Goal: Use online tool/utility: Utilize a website feature to perform a specific function

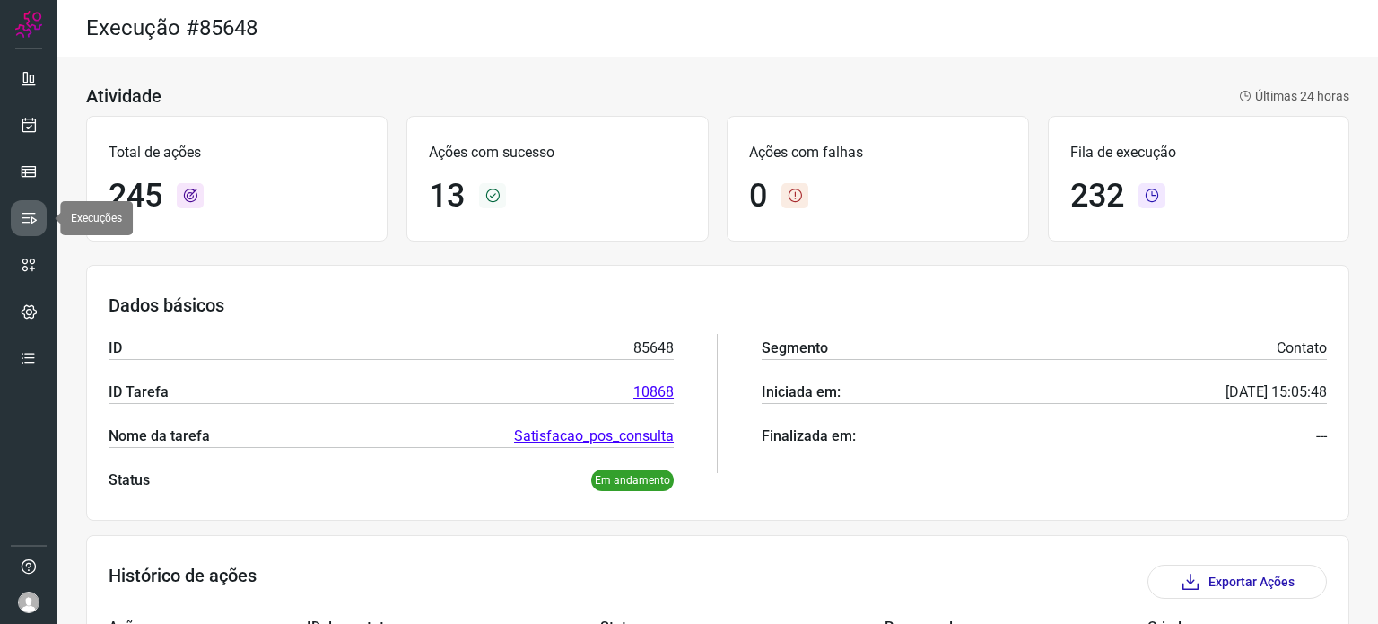
click at [29, 216] on icon at bounding box center [29, 218] width 18 height 18
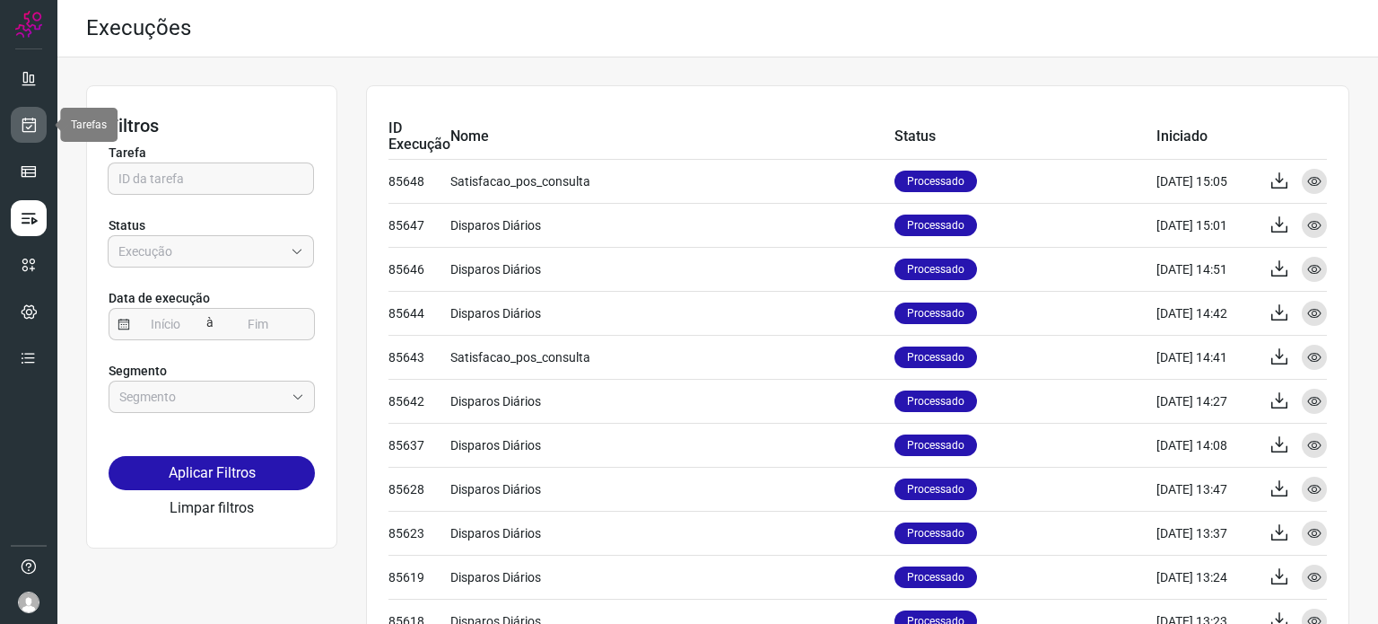
click at [29, 116] on icon at bounding box center [29, 125] width 19 height 18
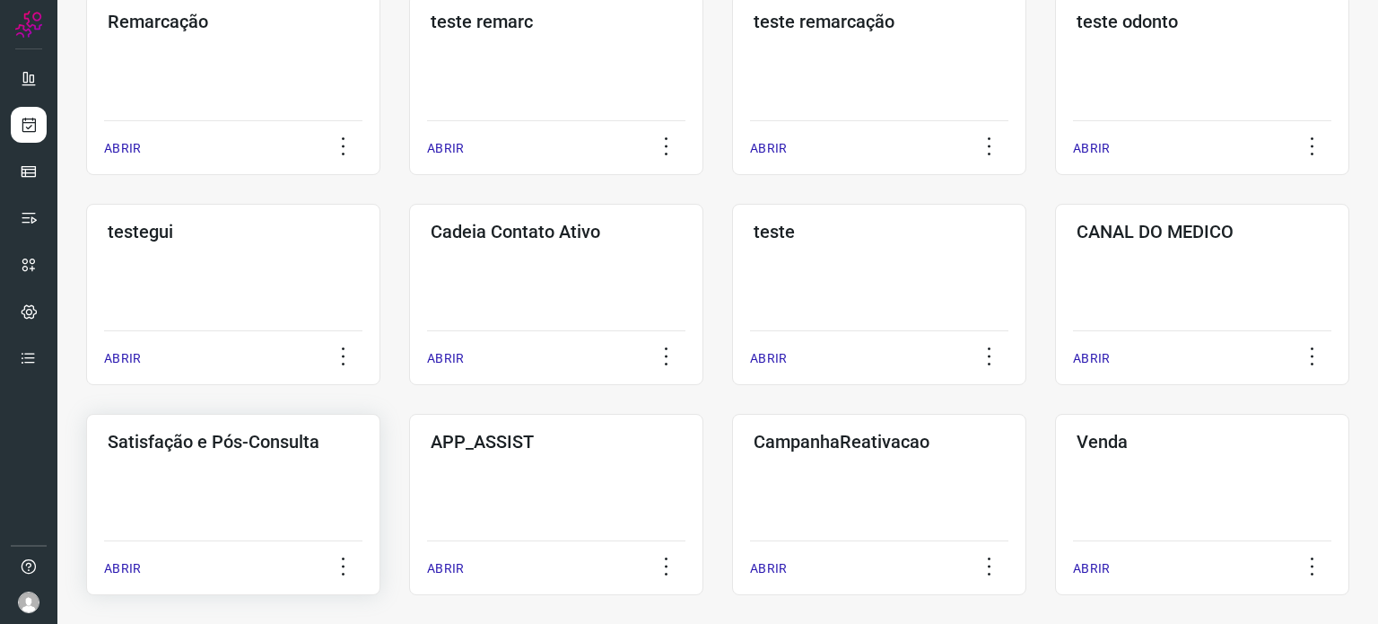
click at [230, 455] on div "Satisfação e Pós-Consulta ABRIR" at bounding box center [233, 504] width 294 height 181
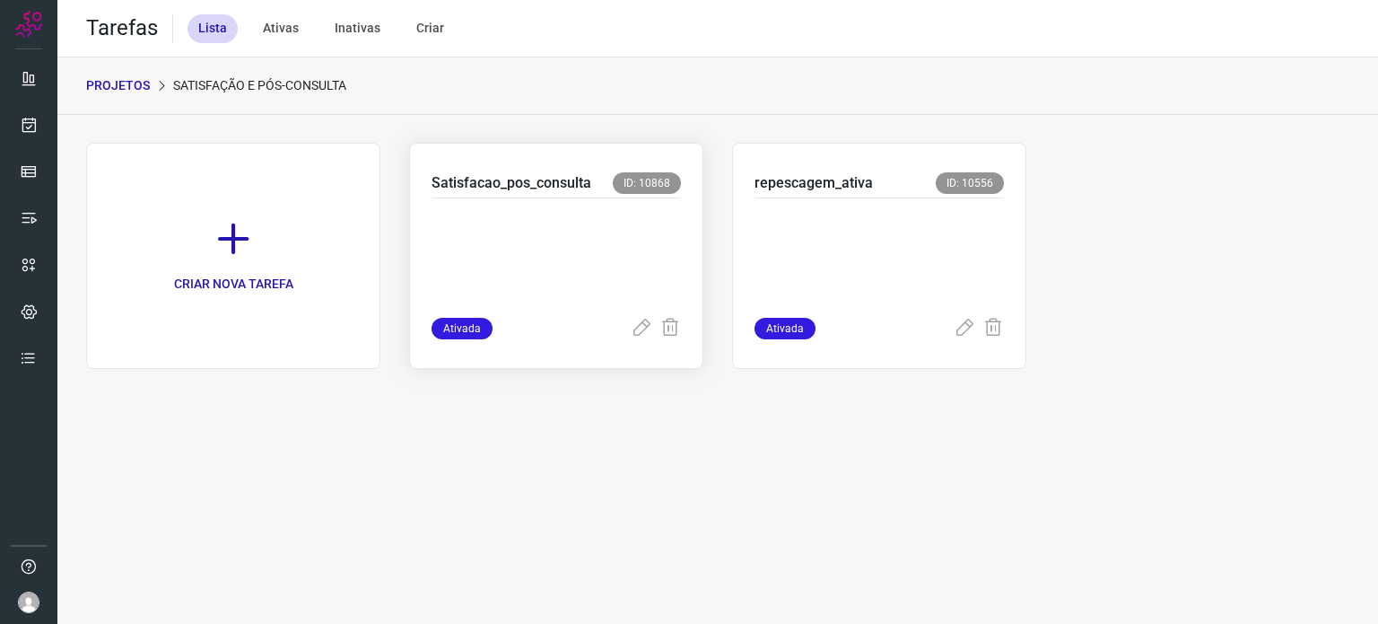
click at [621, 232] on p at bounding box center [556, 254] width 249 height 90
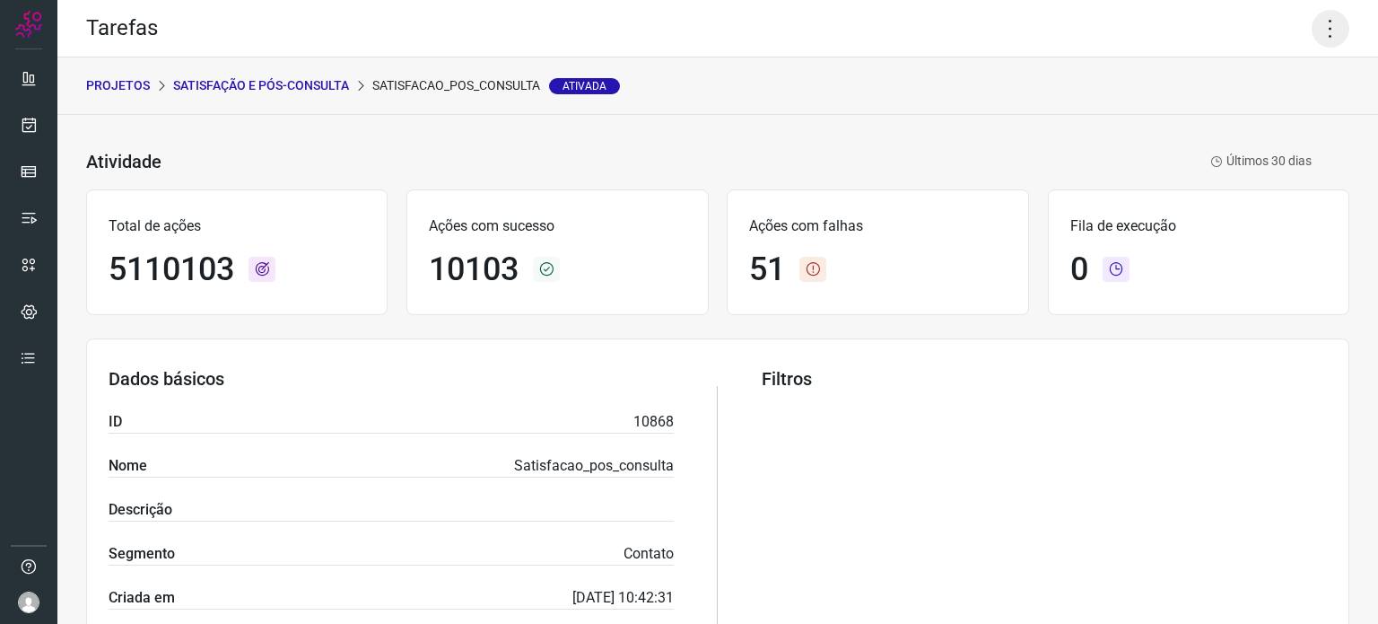
click at [1317, 22] on icon at bounding box center [1331, 29] width 38 height 38
click at [1259, 118] on li "Executar" at bounding box center [1253, 117] width 163 height 29
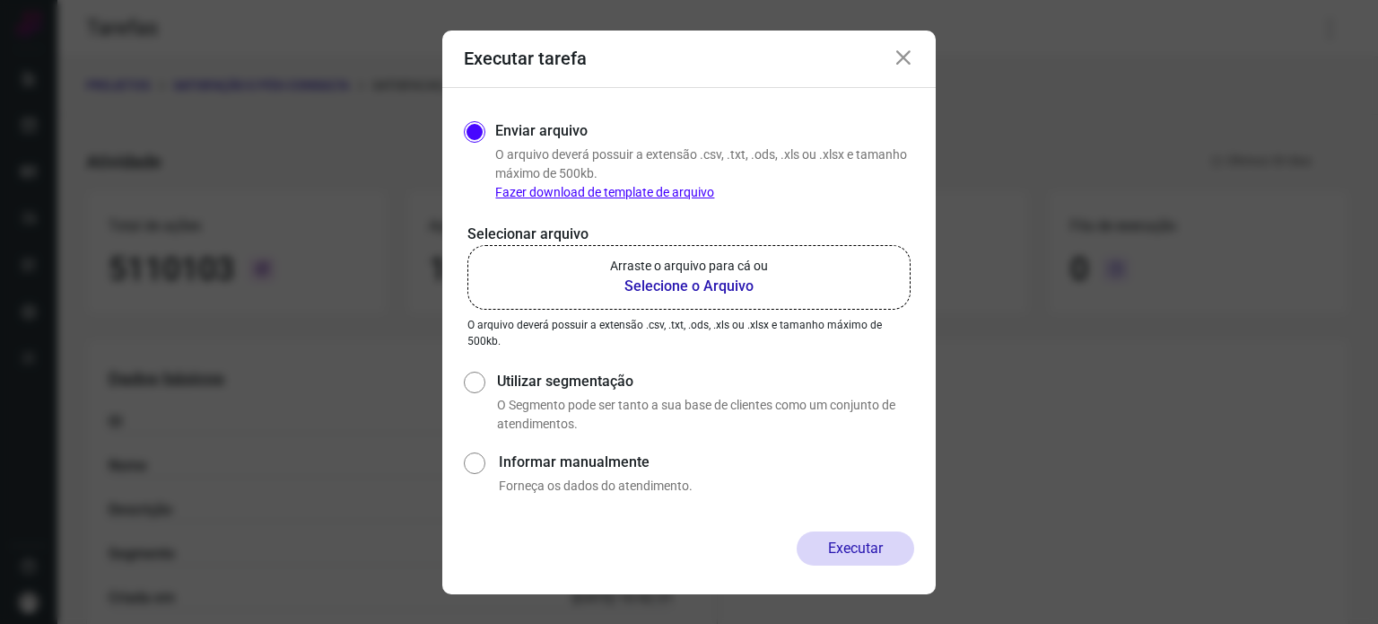
click at [677, 268] on p "Arraste o arquivo para cá ou" at bounding box center [689, 266] width 158 height 19
click at [0, 0] on input "Arraste o arquivo para cá ou Selecione o Arquivo" at bounding box center [0, 0] width 0 height 0
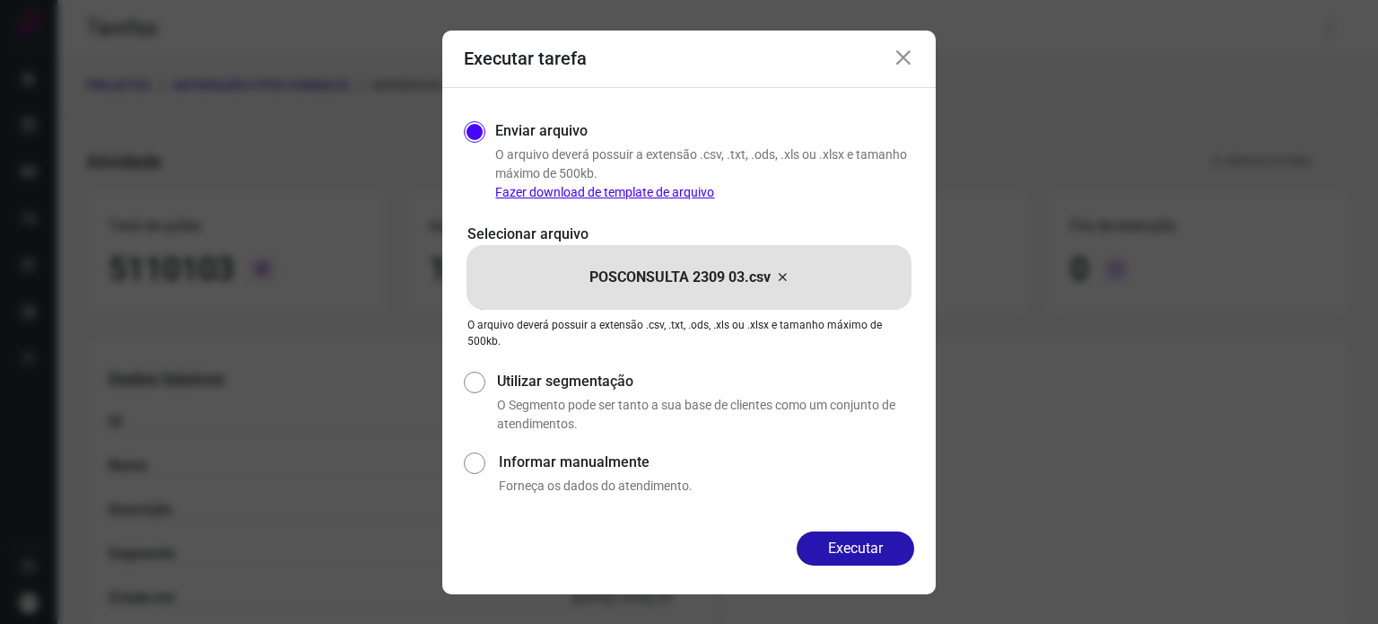
click at [861, 527] on div "Enviar arquivo O arquivo [PERSON_NAME] possuir a extensão .csv, .txt, .ods, .xl…" at bounding box center [688, 309] width 493 height 443
click at [861, 537] on button "Executar" at bounding box center [856, 548] width 118 height 34
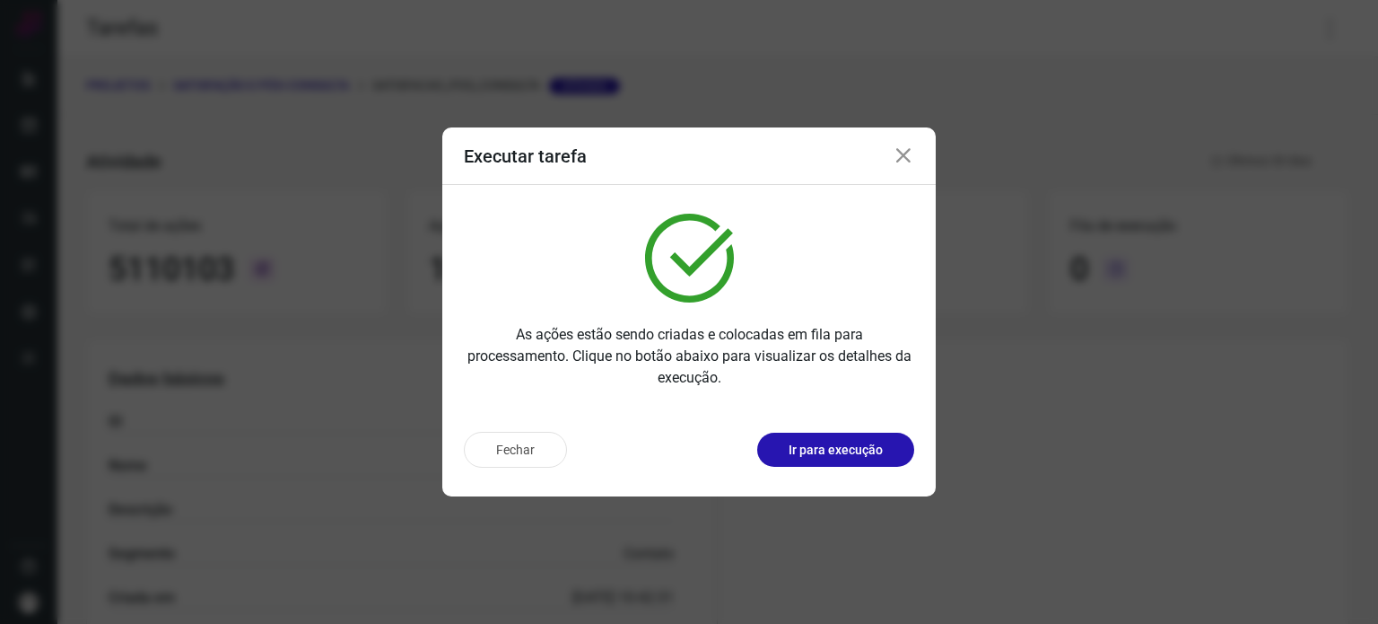
click at [906, 154] on icon at bounding box center [904, 156] width 22 height 22
